Goal: Task Accomplishment & Management: Use online tool/utility

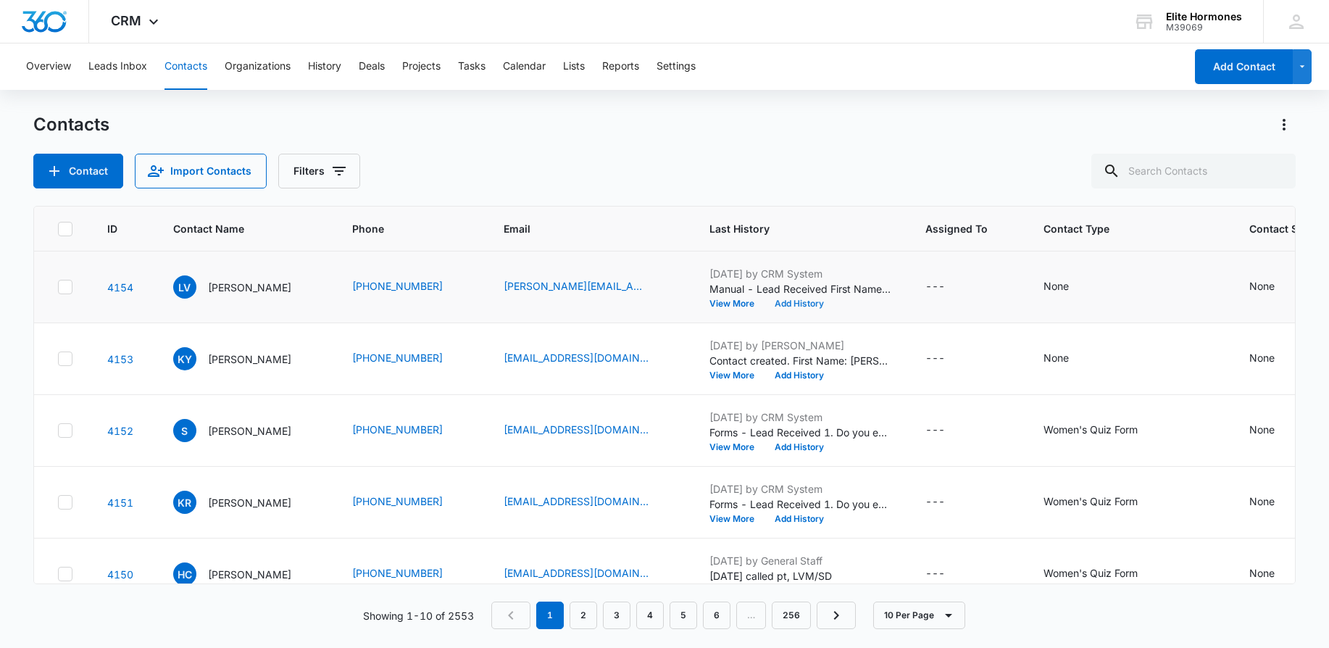
click at [821, 299] on button "Add History" at bounding box center [799, 303] width 70 height 9
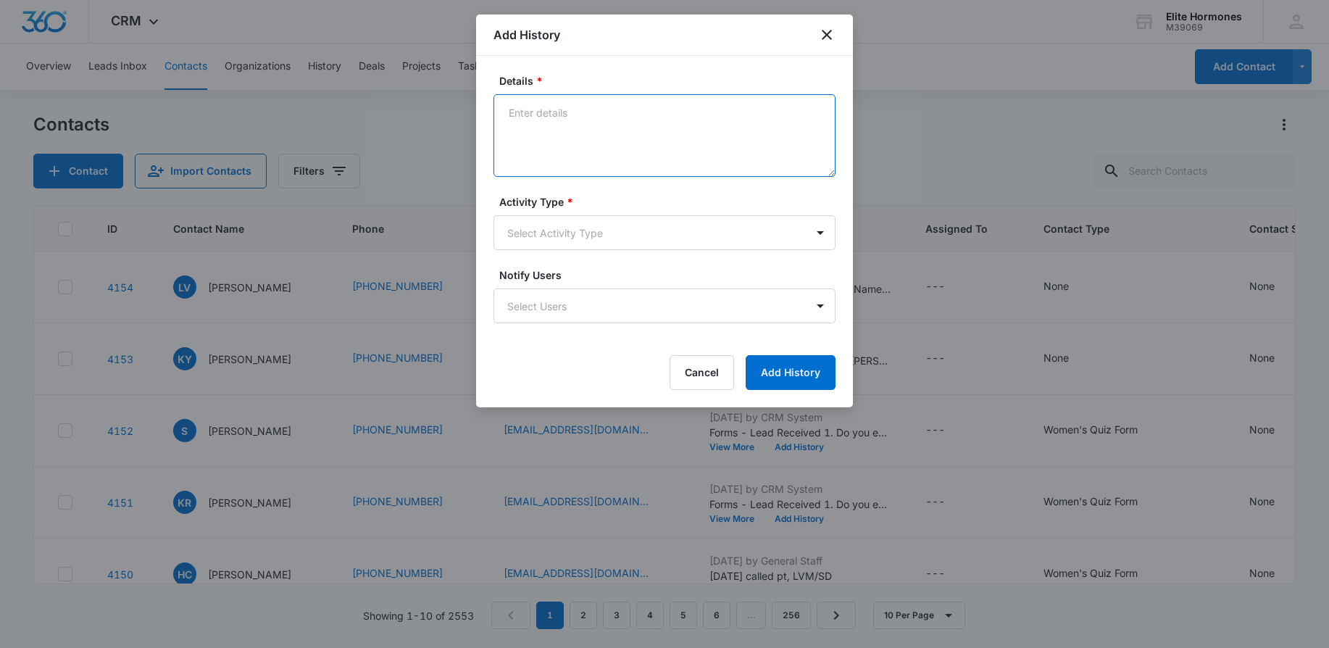
click at [681, 130] on textarea "Details *" at bounding box center [664, 135] width 342 height 83
type textarea "[DATE] email sent/SD"
click at [801, 364] on button "Add History" at bounding box center [791, 372] width 90 height 35
click at [776, 233] on body "CRM Apps Reputation Websites Forms CRM Email Social Content Ads Intelligence Fi…" at bounding box center [664, 324] width 1329 height 648
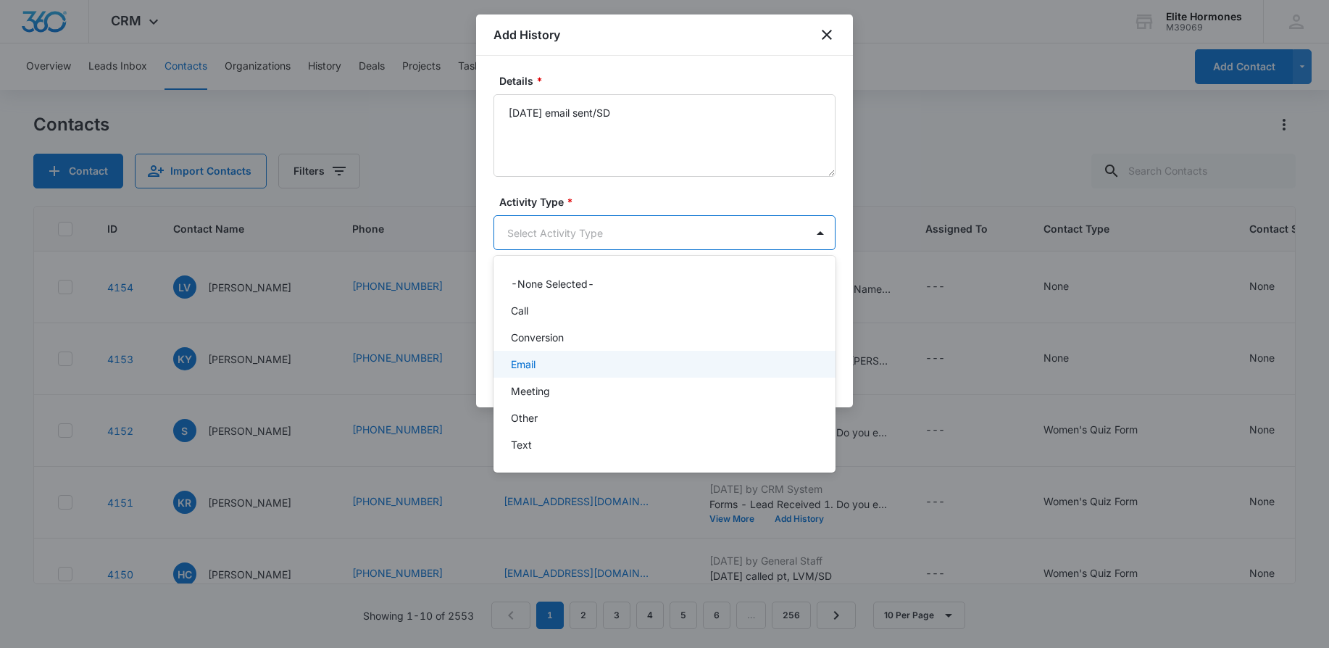
click at [740, 357] on div "Email" at bounding box center [663, 364] width 304 height 15
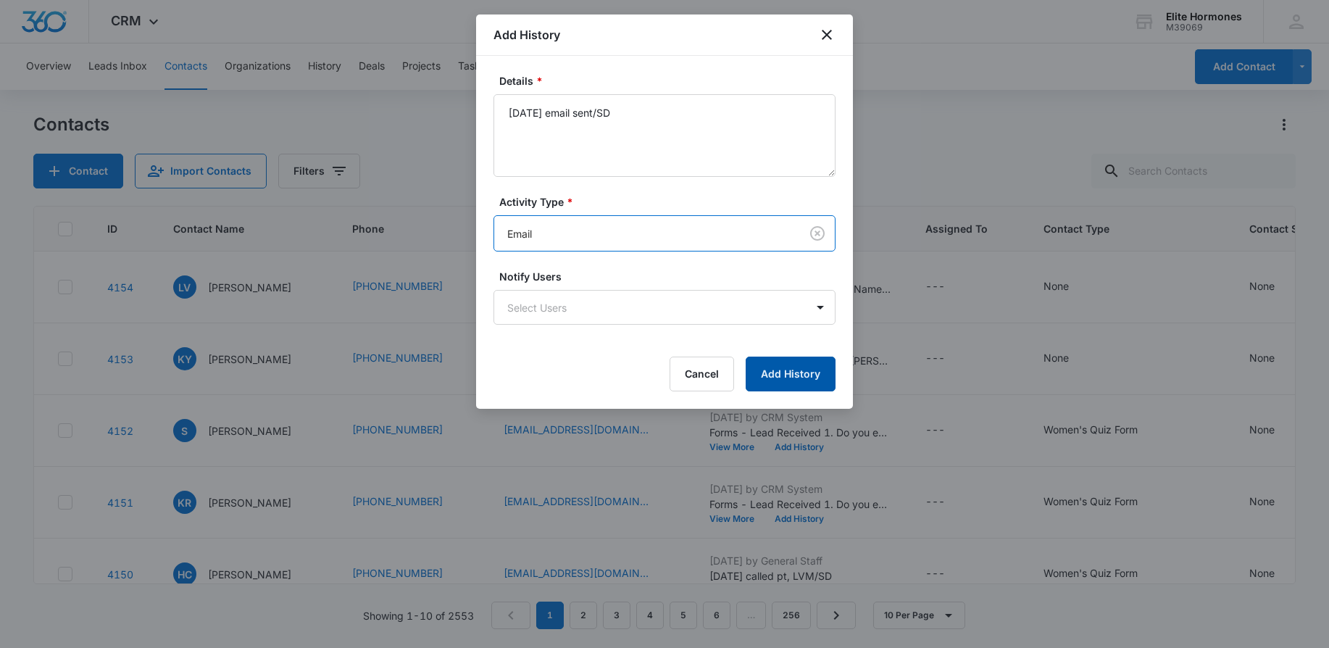
click at [796, 378] on button "Add History" at bounding box center [791, 374] width 90 height 35
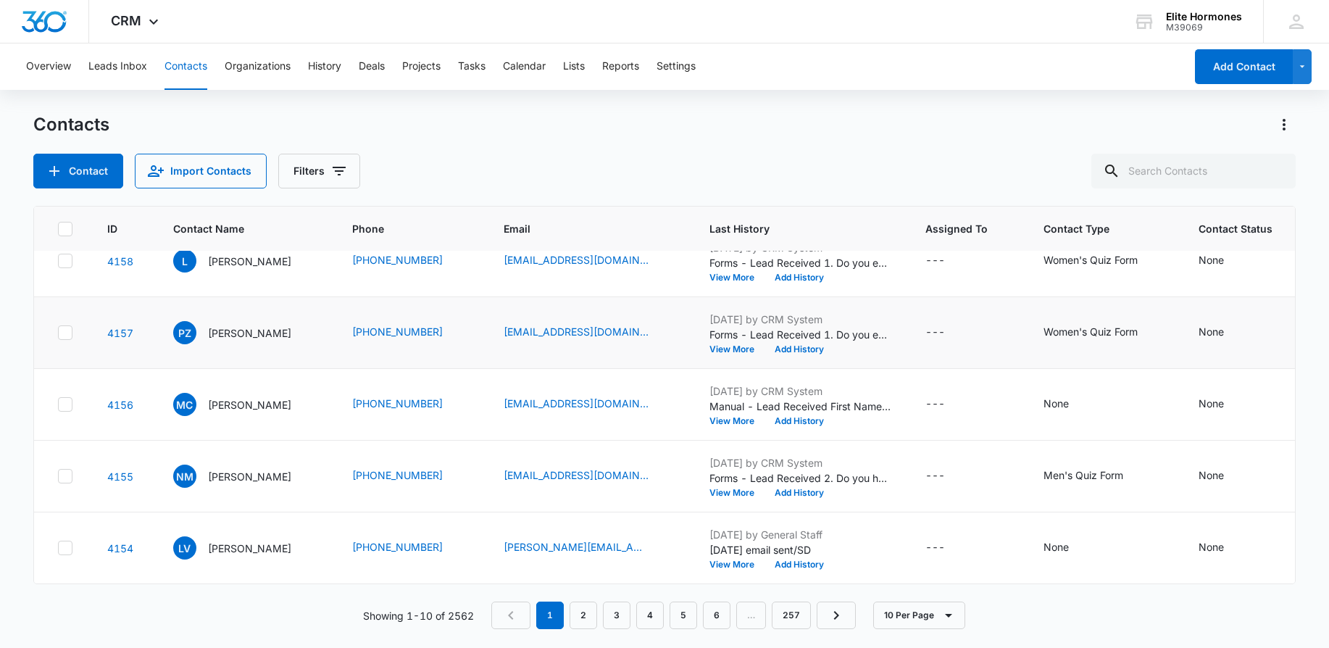
scroll to position [396, 0]
click at [803, 488] on button "Add History" at bounding box center [799, 492] width 70 height 9
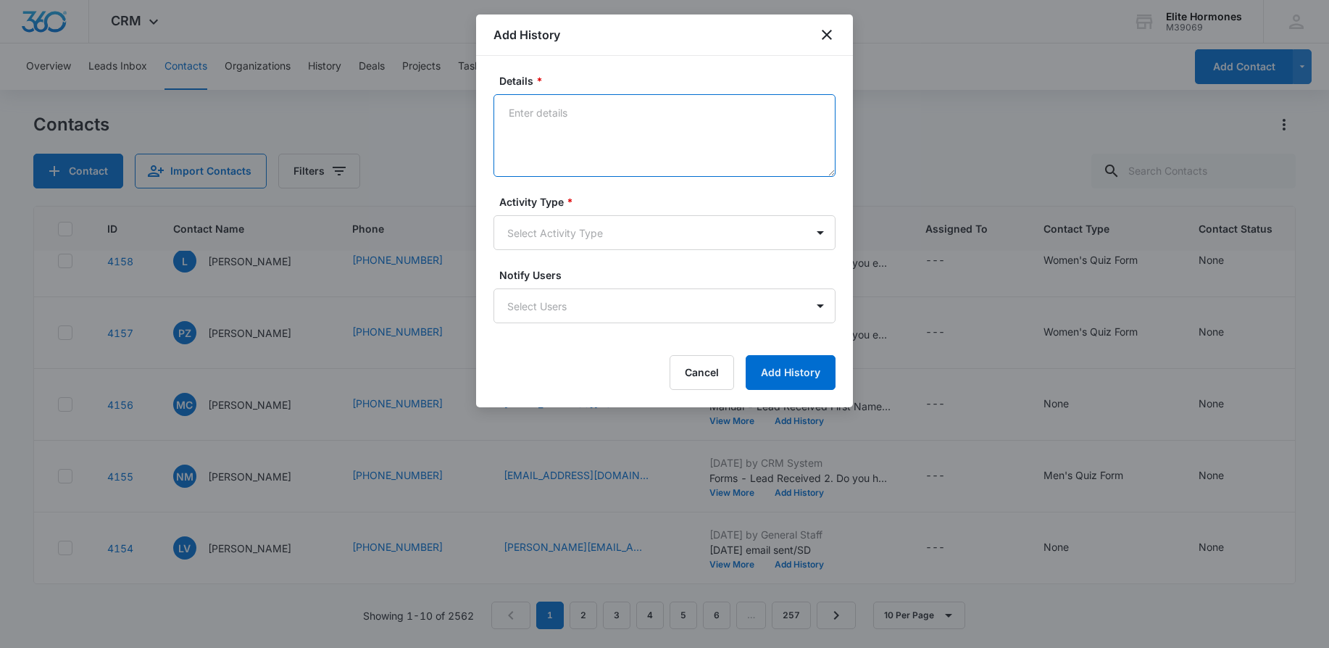
click at [636, 129] on textarea "Details *" at bounding box center [664, 135] width 342 height 83
type textarea "9/15/25 email sent/req call before 830am or after 530pm/SD"
click at [653, 239] on body "CRM Apps Reputation Websites Forms CRM Email Social Content Ads Intelligence Fi…" at bounding box center [664, 324] width 1329 height 648
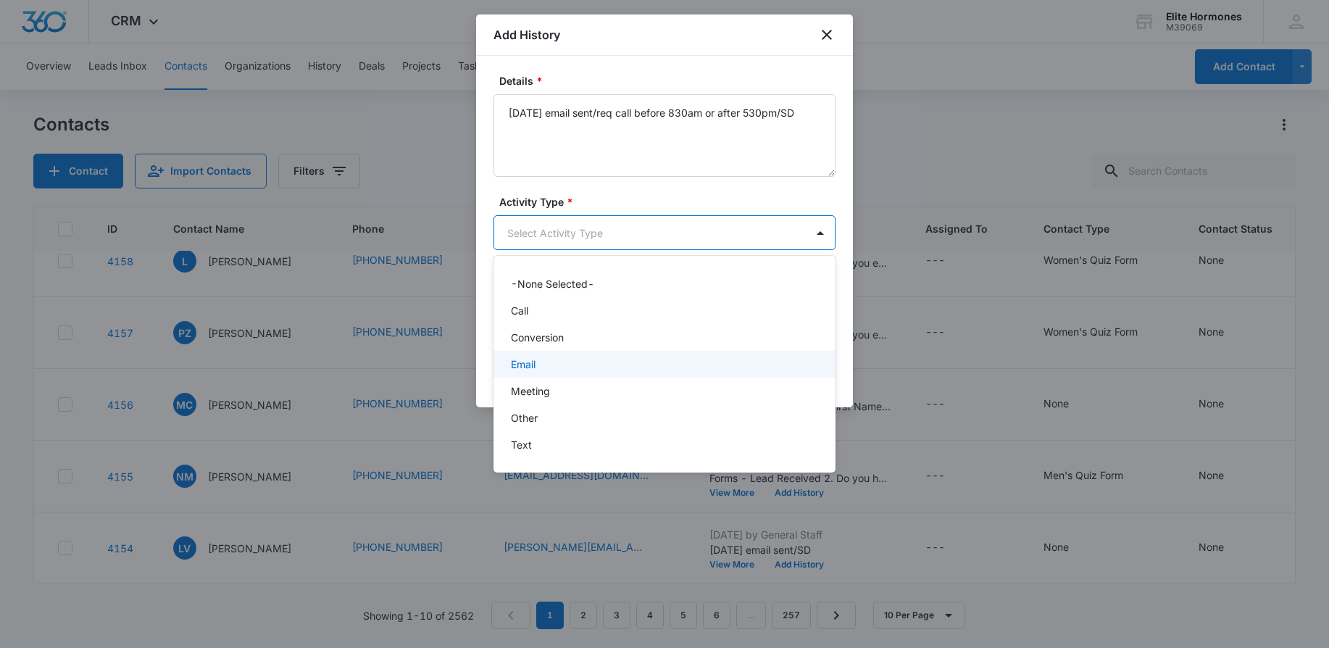
click at [651, 359] on div "Email" at bounding box center [663, 364] width 304 height 15
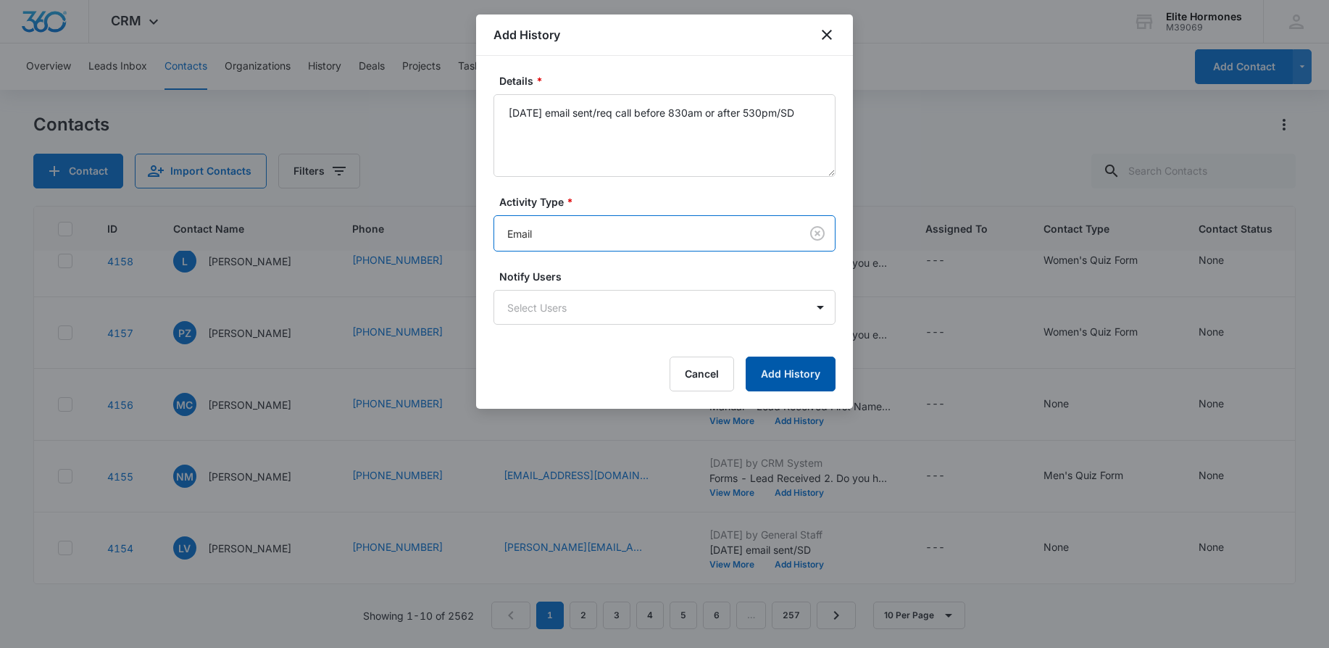
click at [822, 379] on button "Add History" at bounding box center [791, 374] width 90 height 35
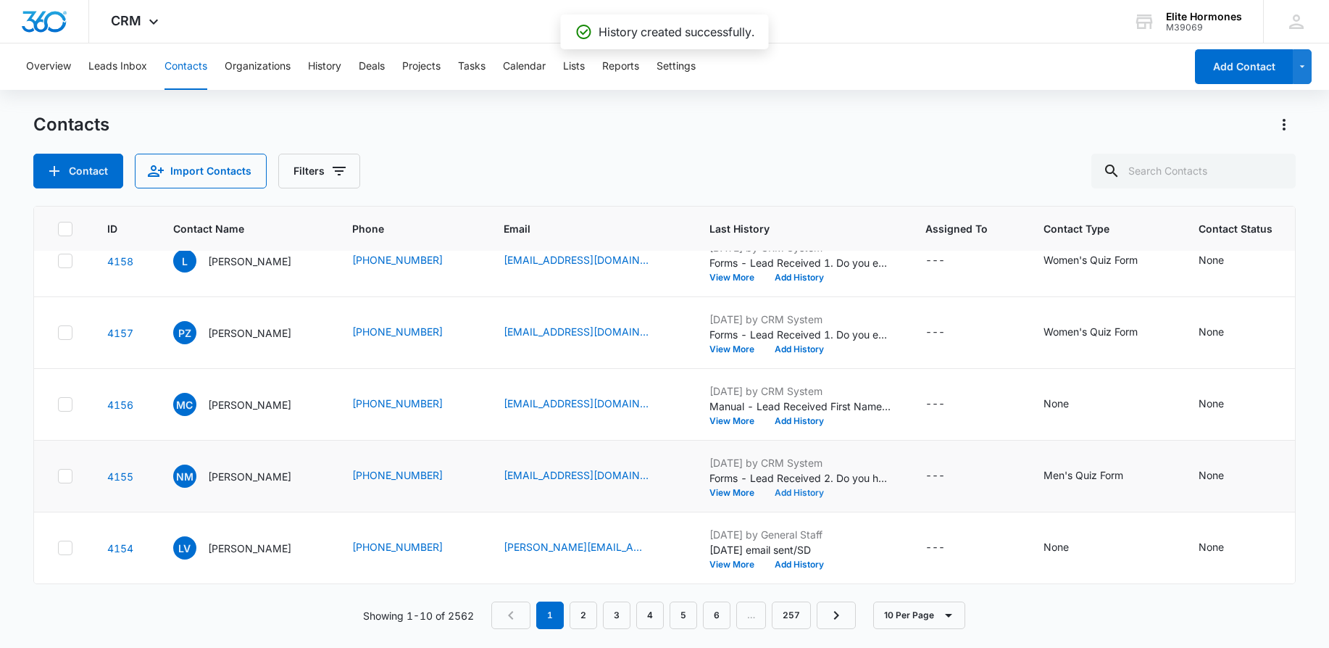
click at [791, 488] on button "Add History" at bounding box center [799, 492] width 70 height 9
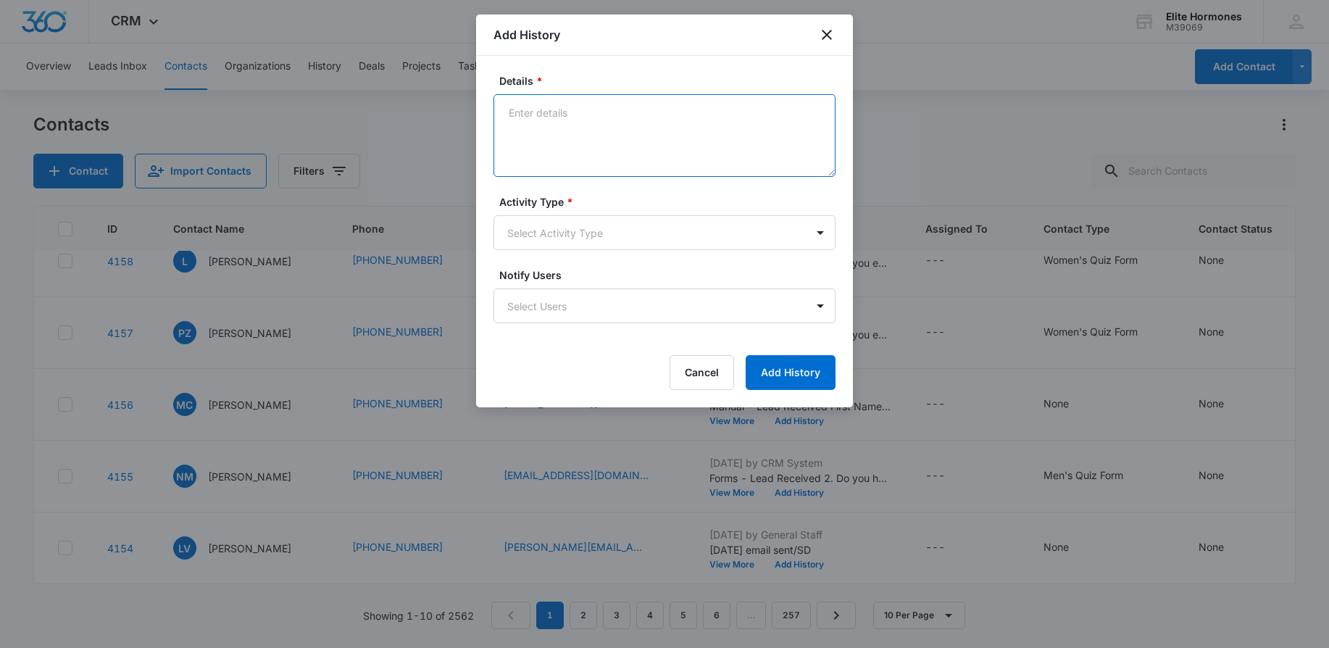
click at [702, 132] on textarea "Details *" at bounding box center [664, 135] width 342 height 83
type textarea "[DATE] email sent/req no call/SD"
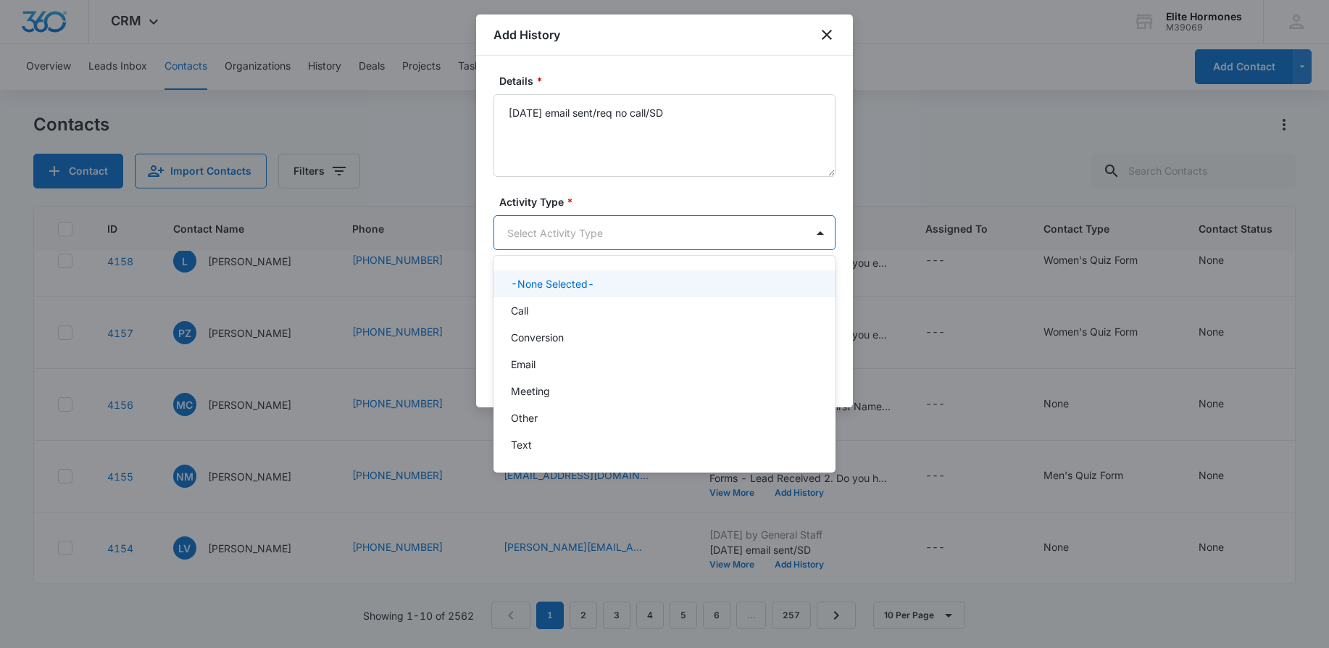
click at [799, 241] on body "CRM Apps Reputation Websites Forms CRM Email Social Content Ads Intelligence Fi…" at bounding box center [664, 324] width 1329 height 648
click at [704, 365] on div "Email" at bounding box center [663, 364] width 304 height 15
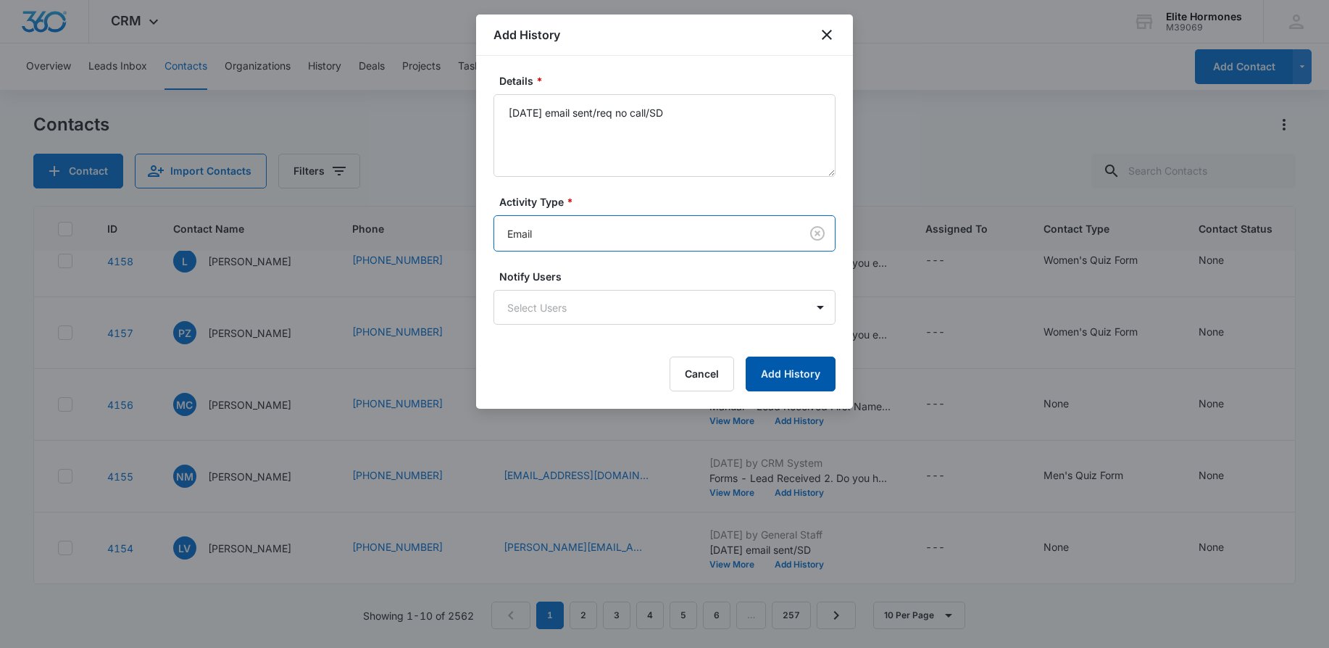
click at [803, 383] on button "Add History" at bounding box center [791, 374] width 90 height 35
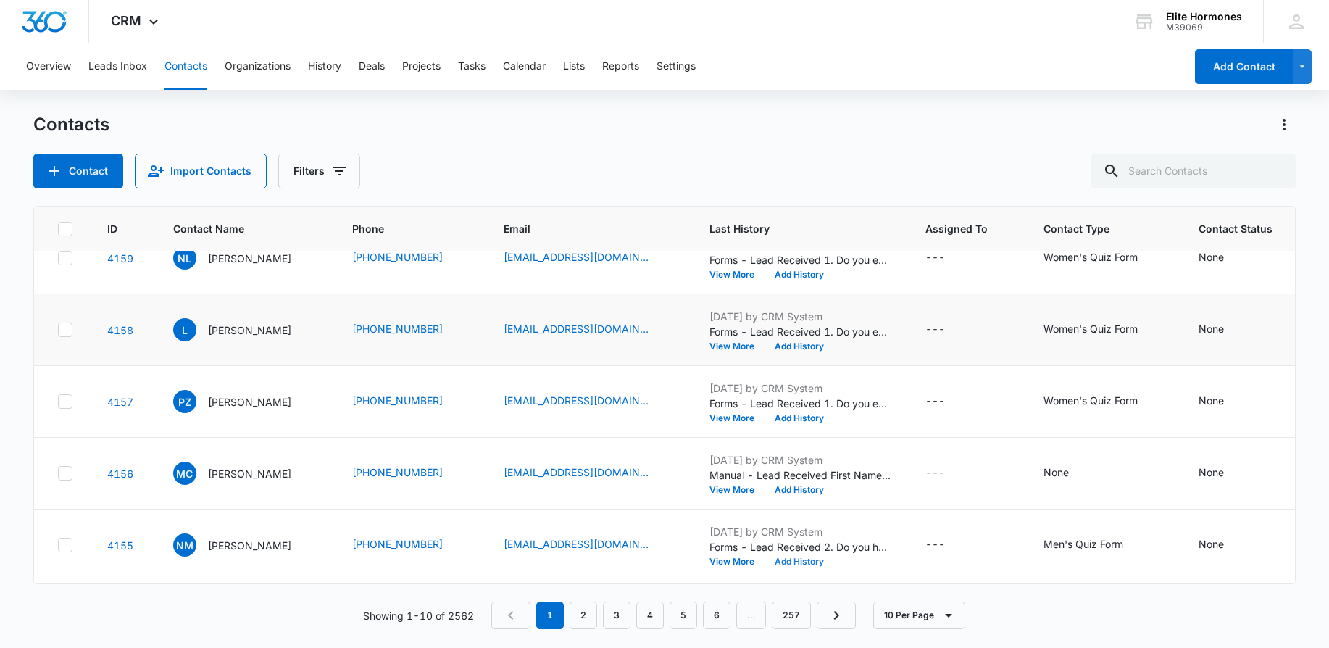
scroll to position [317, 0]
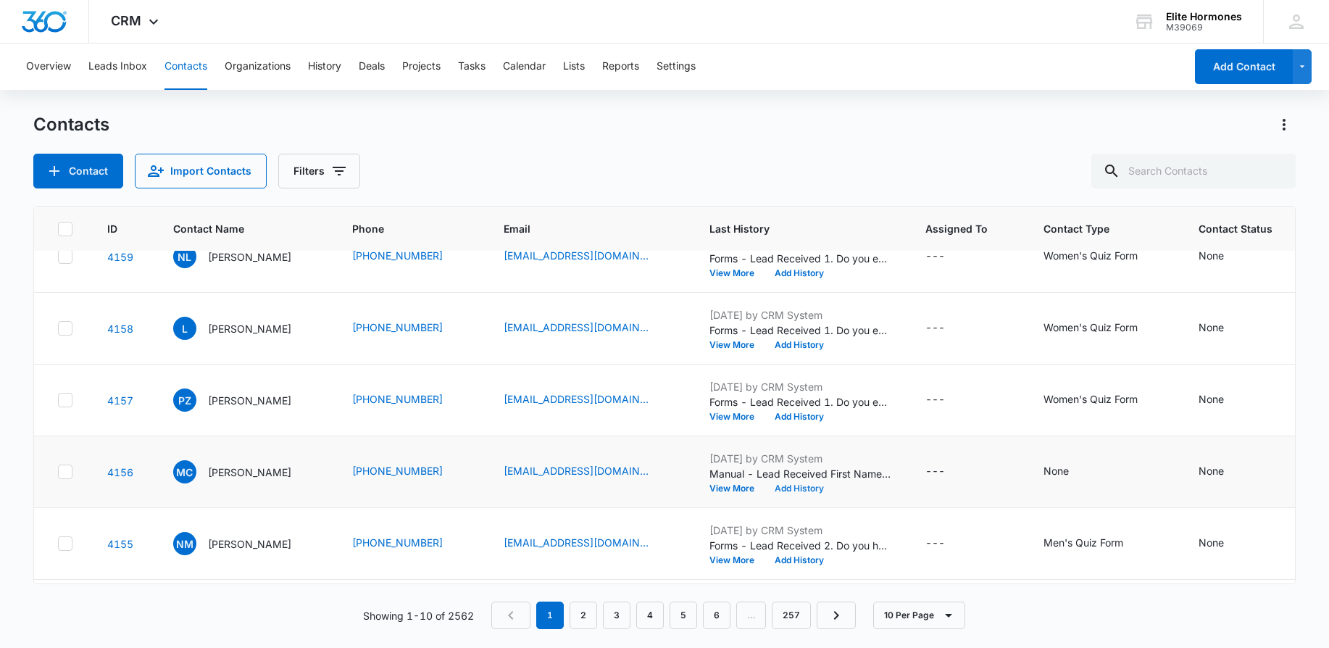
click at [787, 486] on button "Add History" at bounding box center [799, 488] width 70 height 9
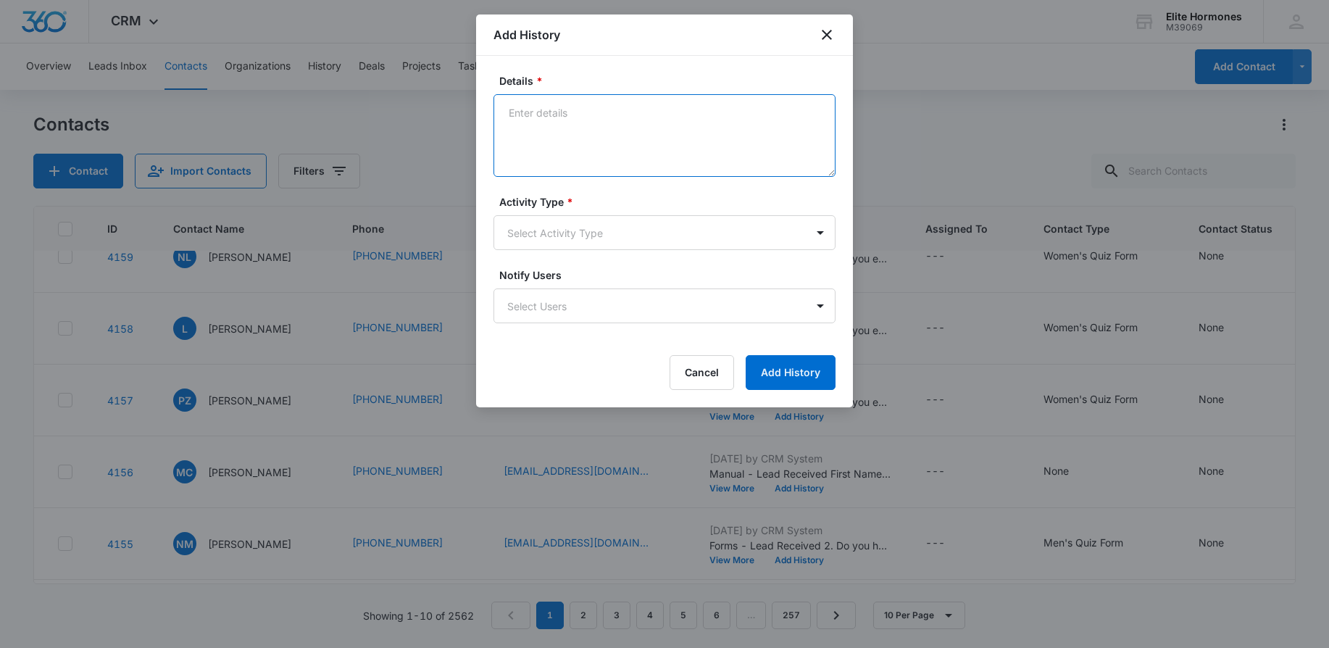
click at [659, 137] on textarea "Details *" at bounding box center [664, 135] width 342 height 83
type textarea "[DATE] email sent/SD"
click at [706, 238] on body "CRM Apps Reputation Websites Forms CRM Email Social Content Ads Intelligence Fi…" at bounding box center [664, 324] width 1329 height 648
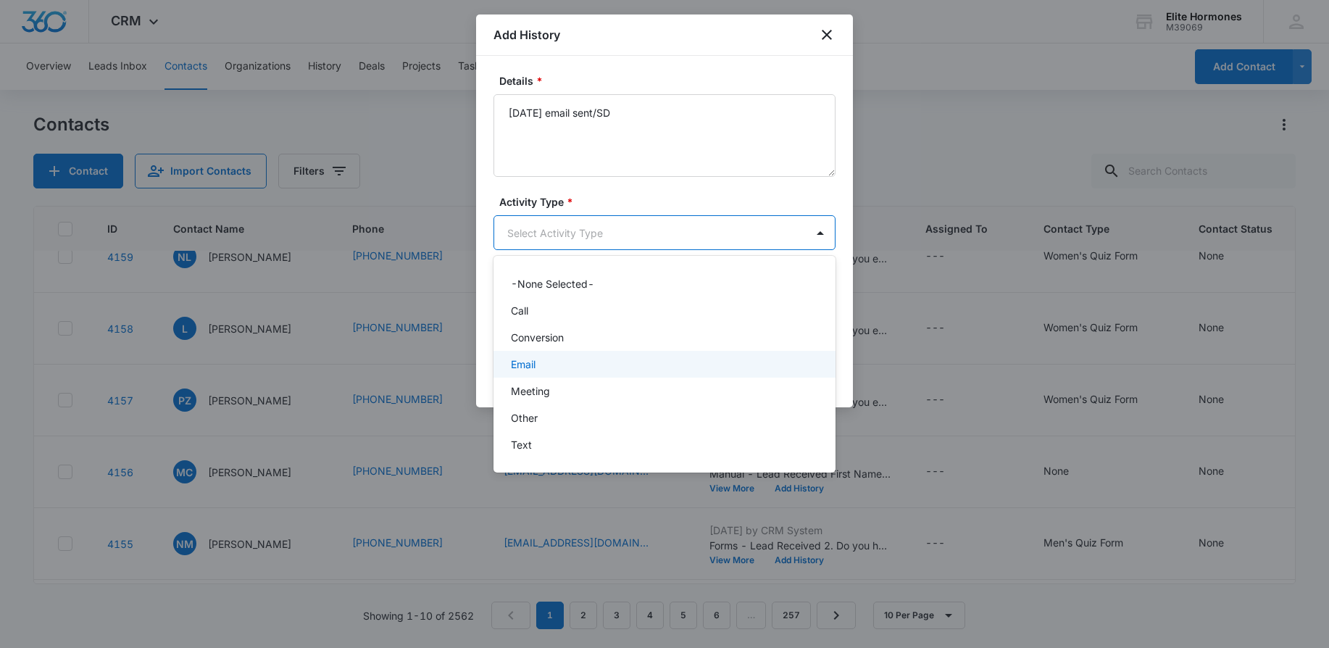
click at [712, 360] on div "Email" at bounding box center [663, 364] width 304 height 15
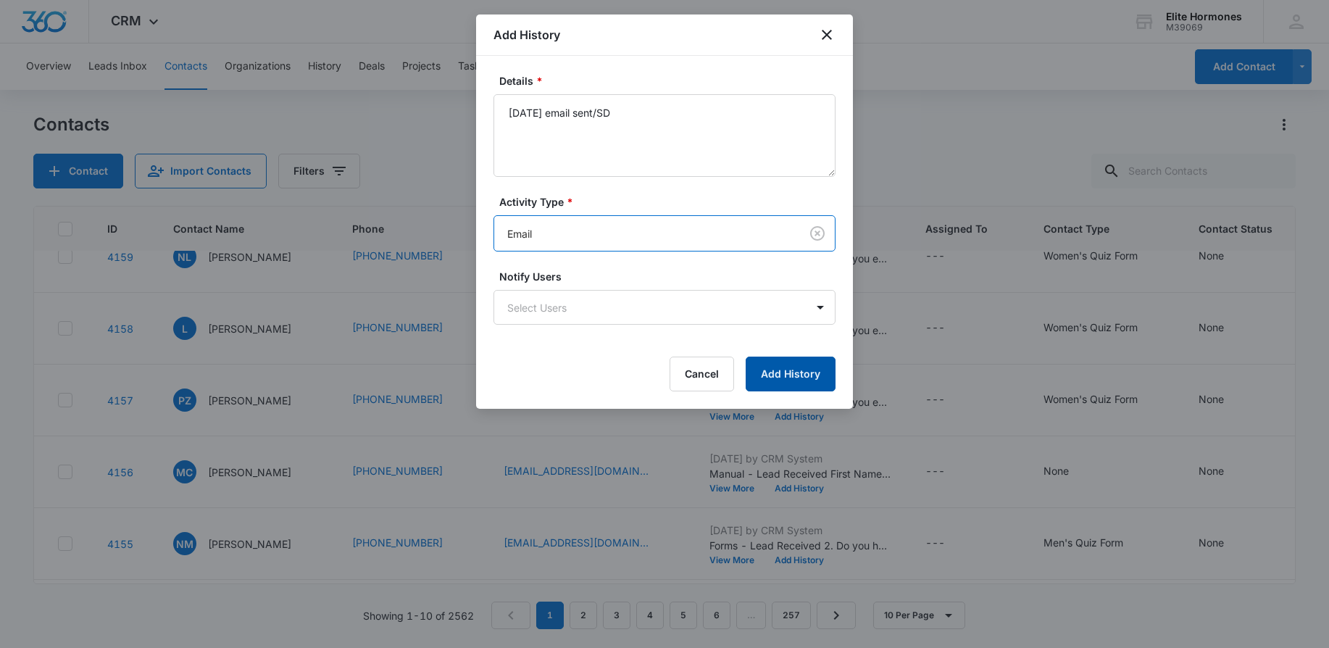
click at [820, 379] on button "Add History" at bounding box center [791, 374] width 90 height 35
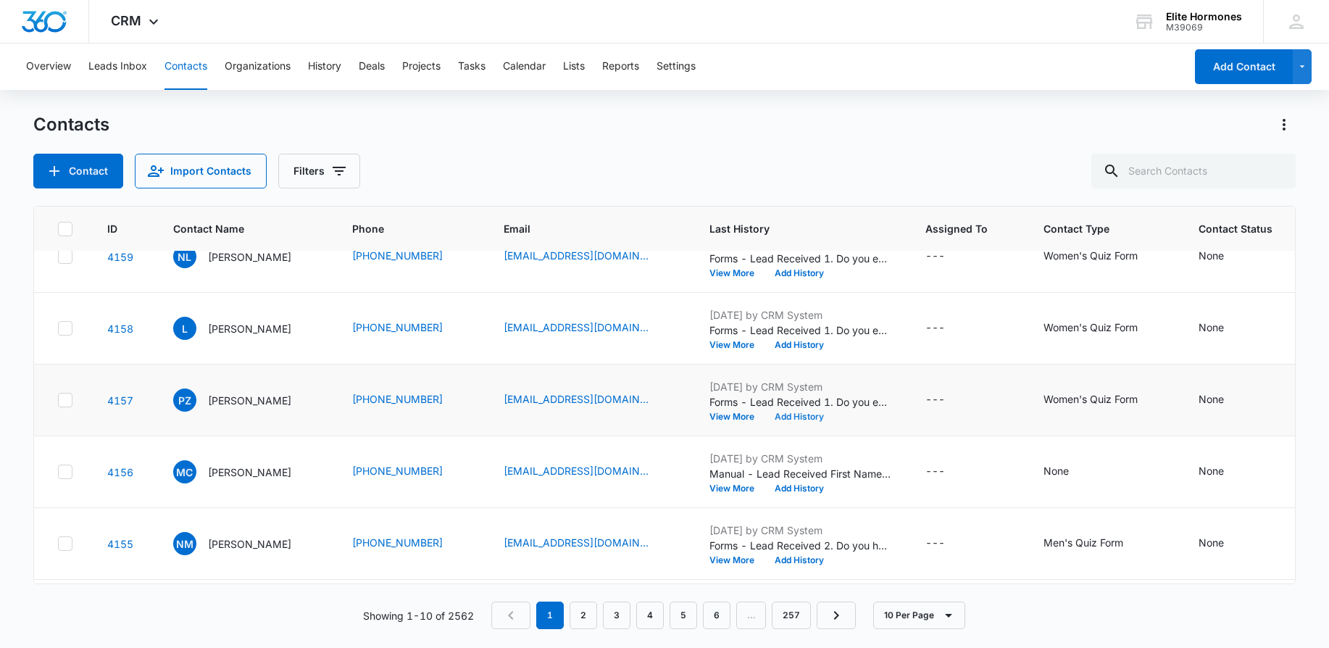
click at [816, 412] on button "Add History" at bounding box center [799, 416] width 70 height 9
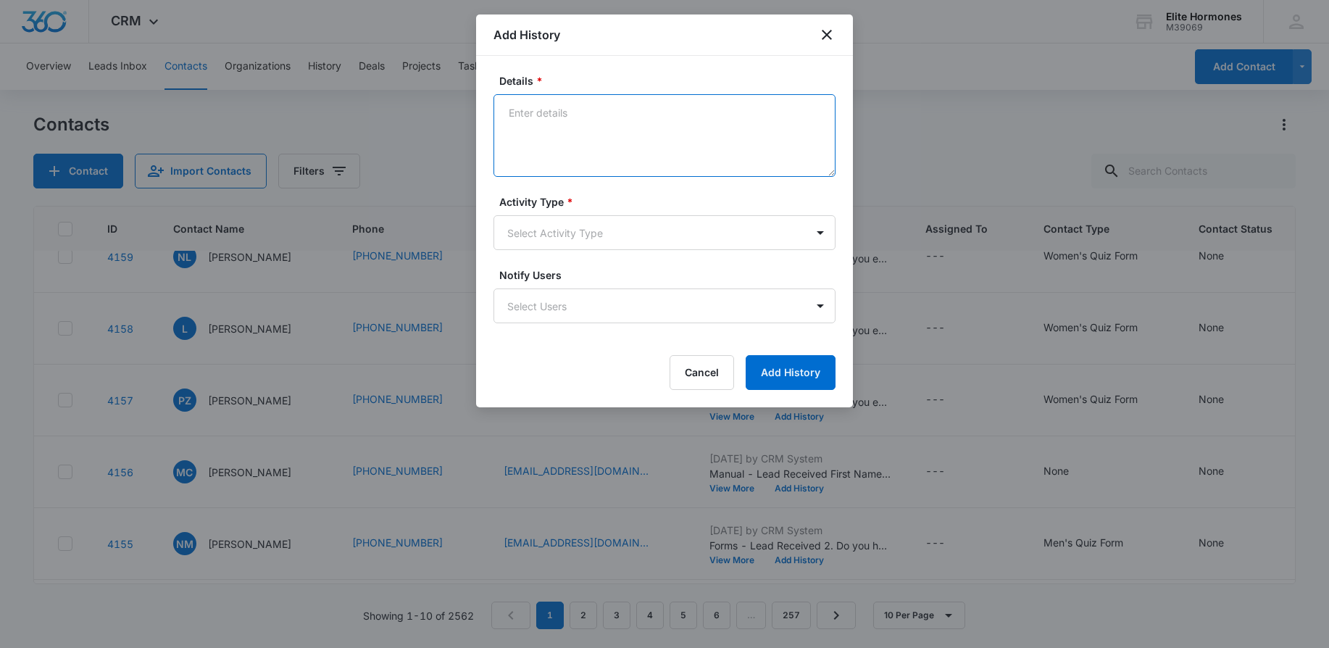
click at [597, 121] on textarea "Details *" at bounding box center [664, 135] width 342 height 83
type textarea "[DATE] [PERSON_NAME]/email sent, req no call/SD"
click at [662, 234] on body "CRM Apps Reputation Websites Forms CRM Email Social Content Ads Intelligence Fi…" at bounding box center [664, 324] width 1329 height 648
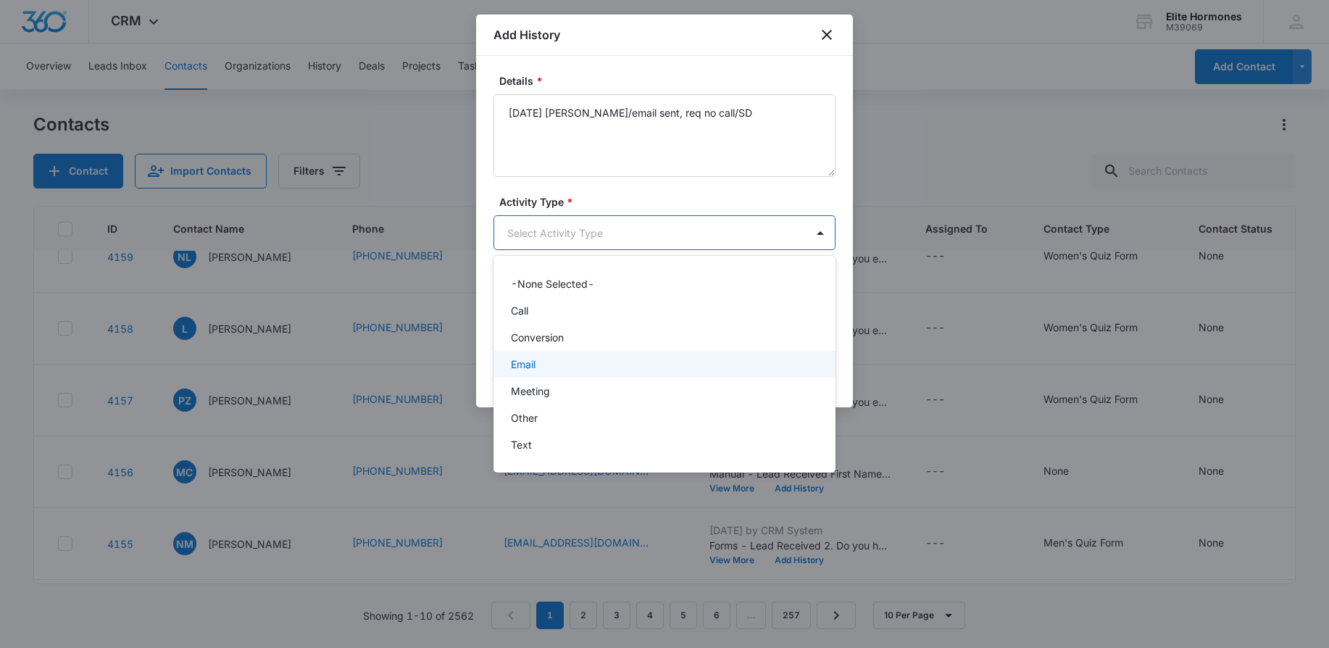
click at [667, 368] on div "Email" at bounding box center [663, 364] width 304 height 15
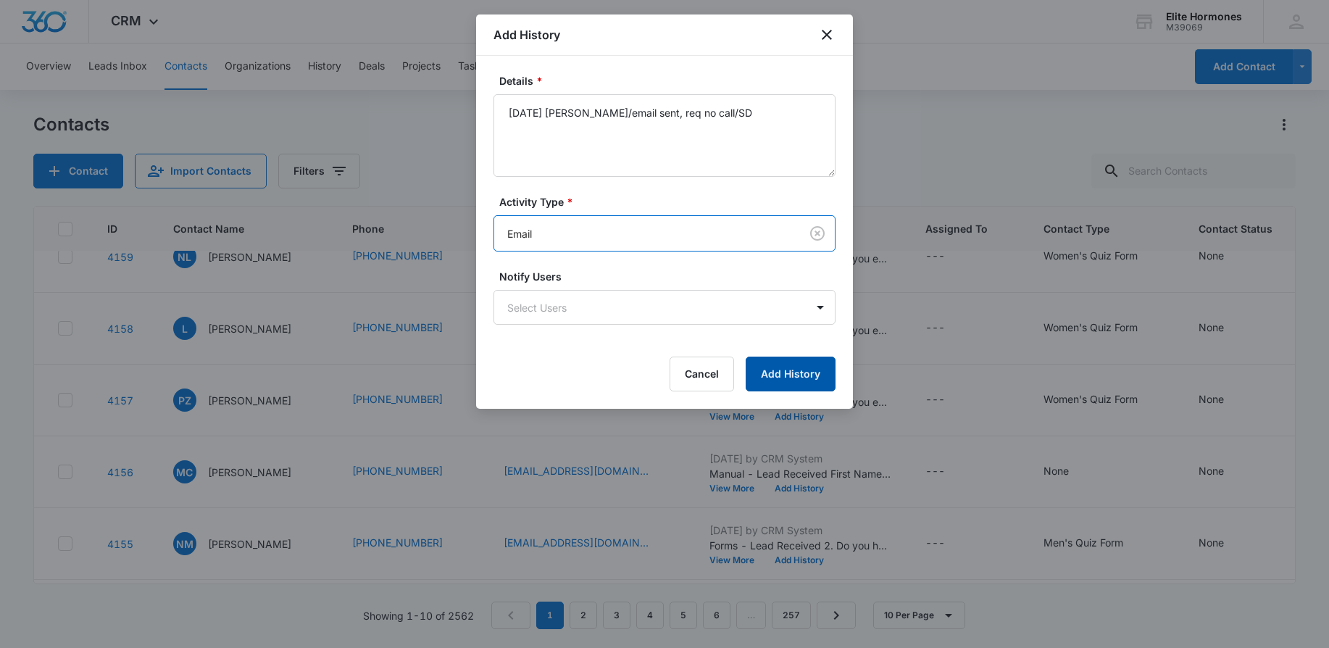
click at [792, 380] on button "Add History" at bounding box center [791, 374] width 90 height 35
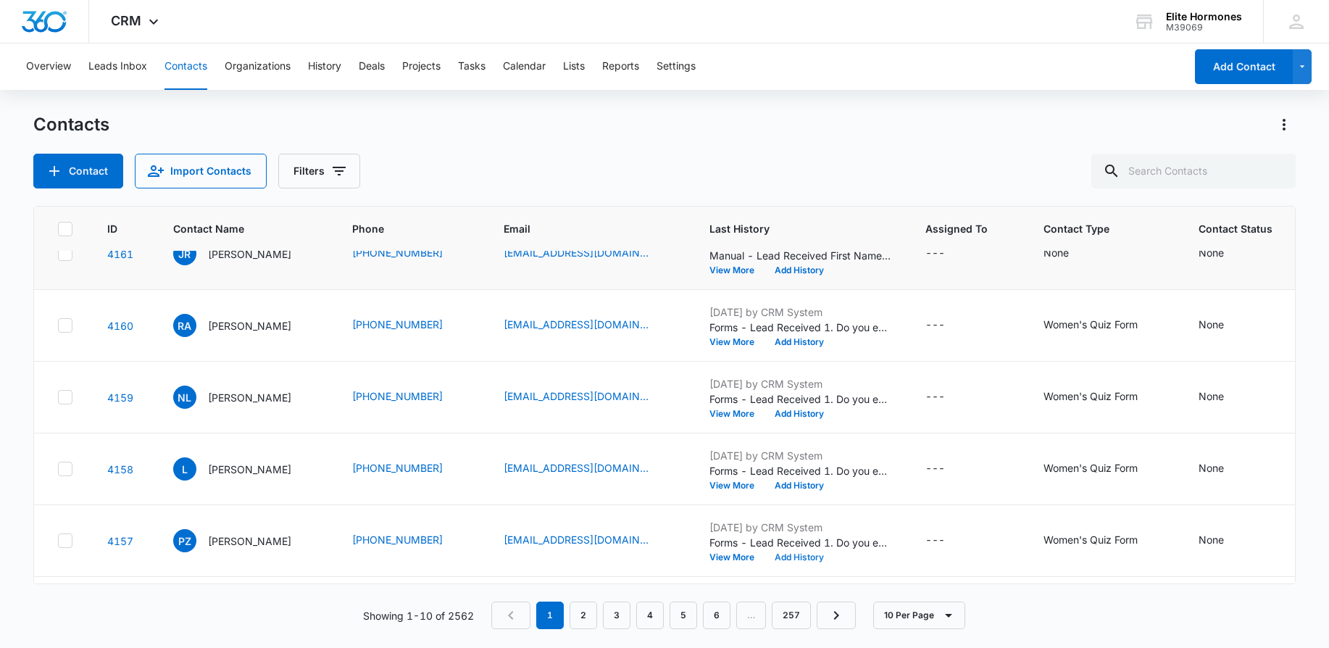
scroll to position [0, 0]
